Goal: Check status: Check status

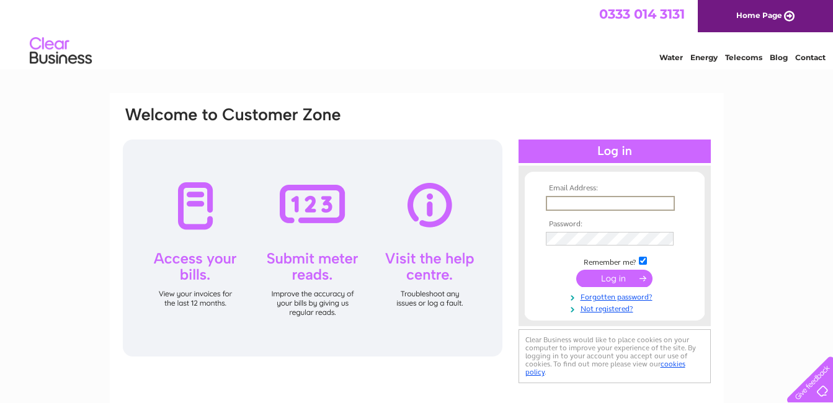
click at [573, 202] on input "text" at bounding box center [610, 203] width 129 height 15
paste input "Invoice.scanning@hays.com"
type input "Invoice.scanning@hays.com"
click at [615, 278] on input "submit" at bounding box center [615, 277] width 76 height 17
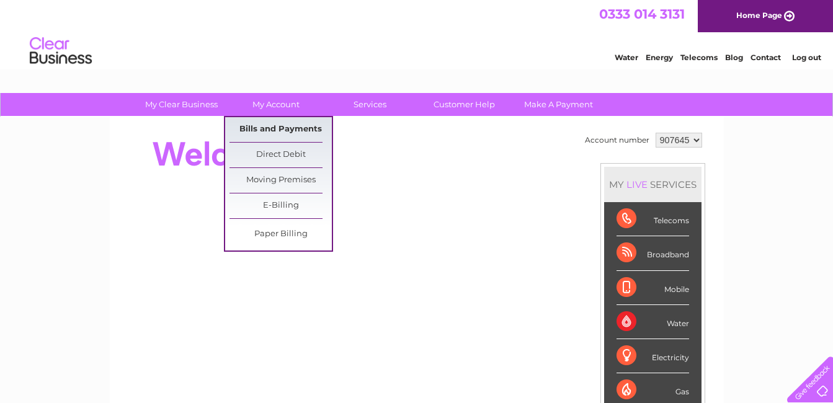
click at [288, 122] on link "Bills and Payments" at bounding box center [281, 129] width 102 height 25
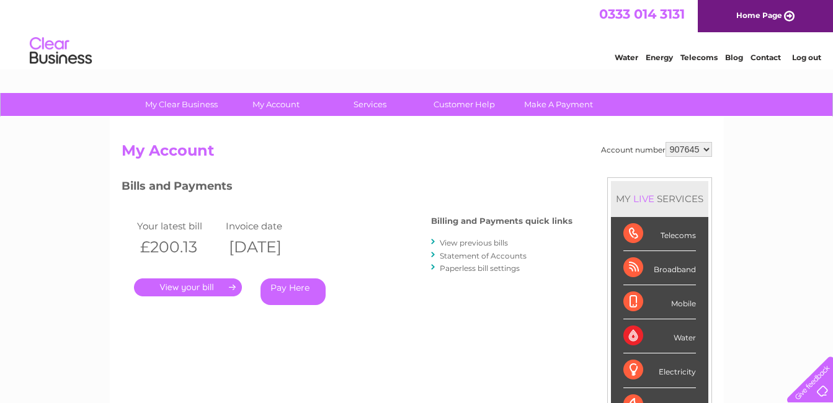
click at [691, 156] on select "907645 918982 938053" at bounding box center [689, 149] width 47 height 15
click at [666, 142] on select "907645 918982 938053" at bounding box center [689, 149] width 47 height 15
click at [689, 153] on select "907645 918982 938053" at bounding box center [689, 149] width 47 height 15
select select "918982"
click at [666, 142] on select "907645 918982 938053" at bounding box center [689, 149] width 47 height 15
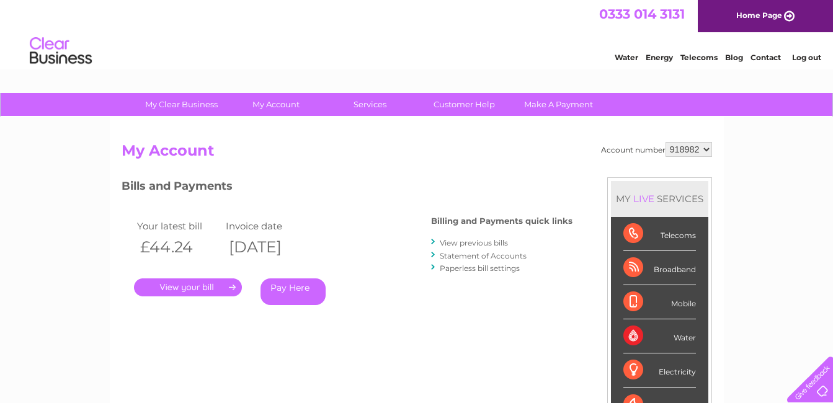
click at [679, 150] on select "907645 918982 938053" at bounding box center [689, 149] width 47 height 15
select select "938053"
click at [666, 142] on select "907645 918982 938053" at bounding box center [689, 149] width 47 height 15
